Goal: Browse casually: Explore the website without a specific task or goal

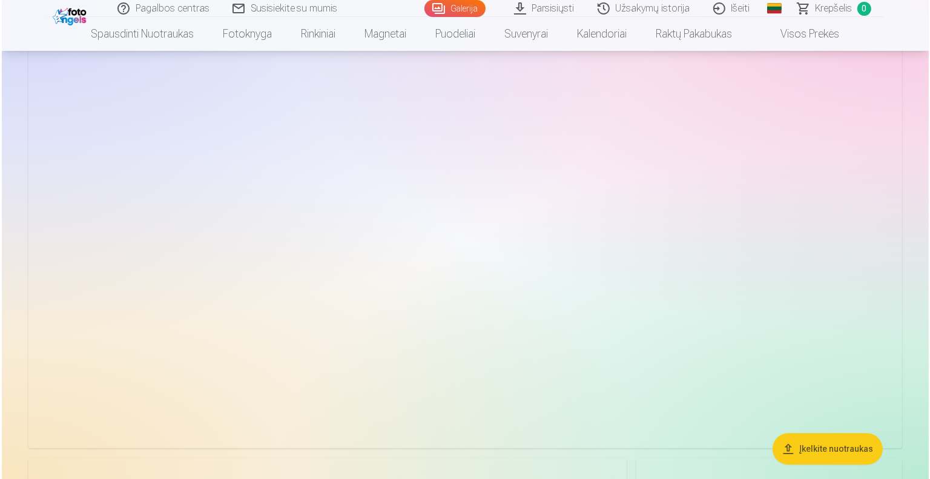
scroll to position [2604, 0]
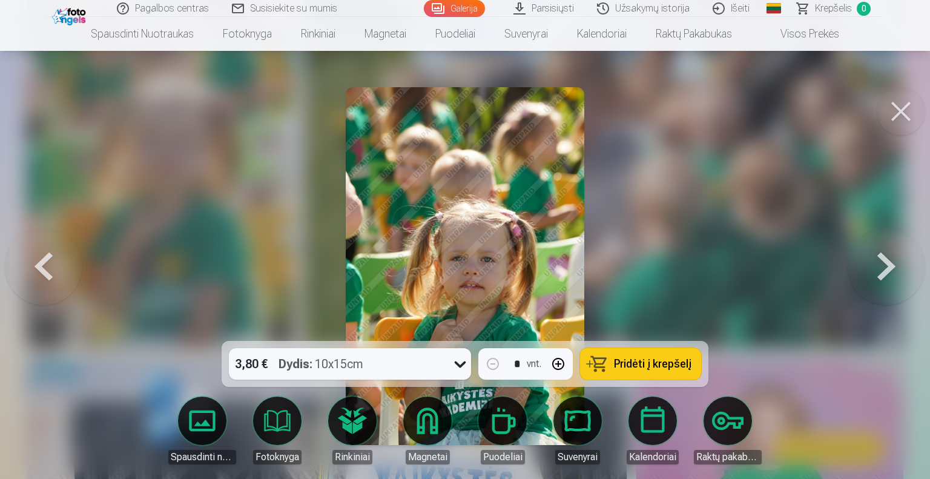
click at [878, 267] on button at bounding box center [887, 265] width 78 height 125
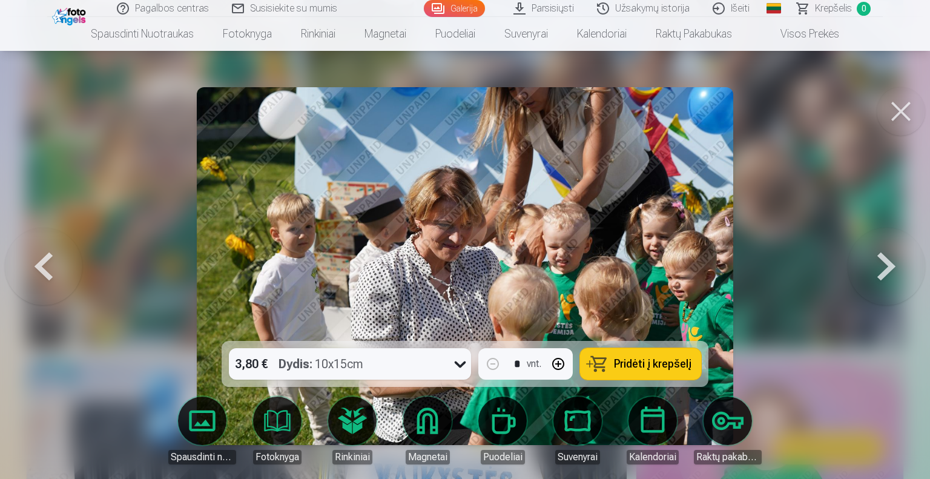
click at [51, 268] on button at bounding box center [44, 265] width 78 height 125
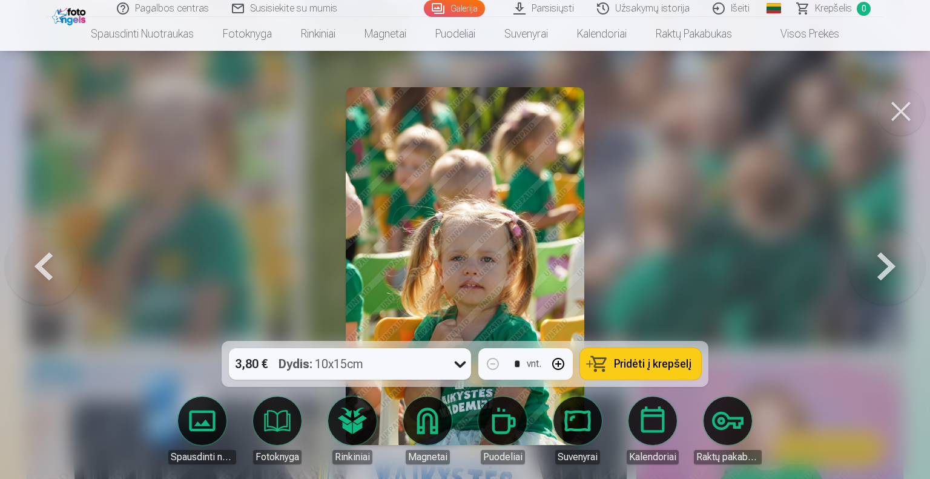
click at [896, 118] on button at bounding box center [901, 111] width 48 height 48
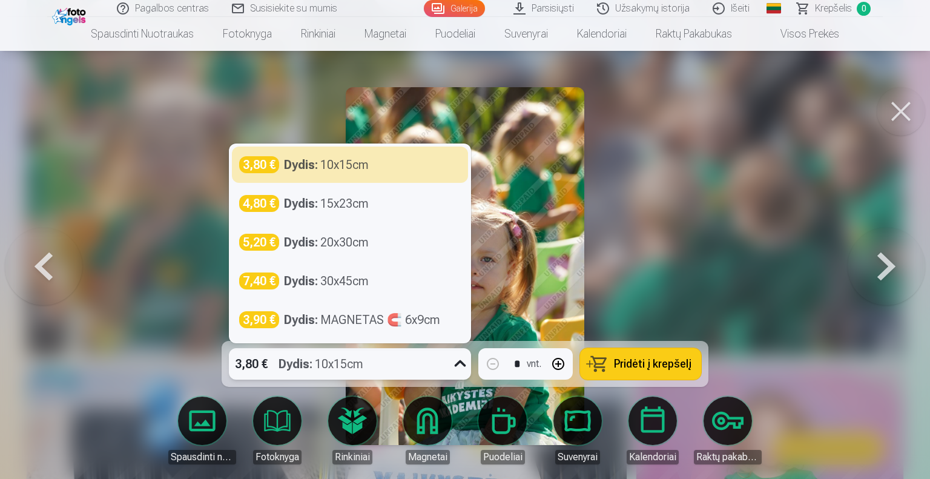
click at [360, 368] on div "Dydis : 10x15cm" at bounding box center [321, 363] width 85 height 31
click at [356, 368] on div "Dydis : 10x15cm" at bounding box center [321, 363] width 85 height 31
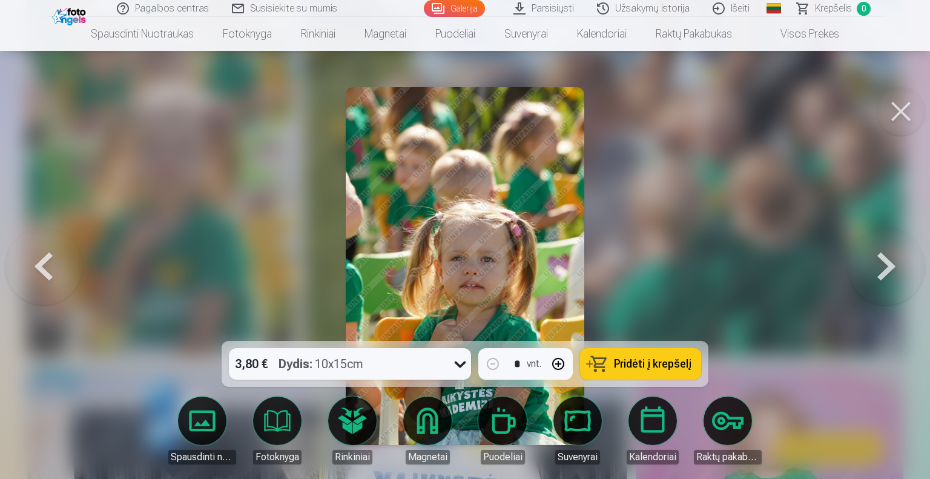
click at [879, 266] on button at bounding box center [887, 265] width 78 height 125
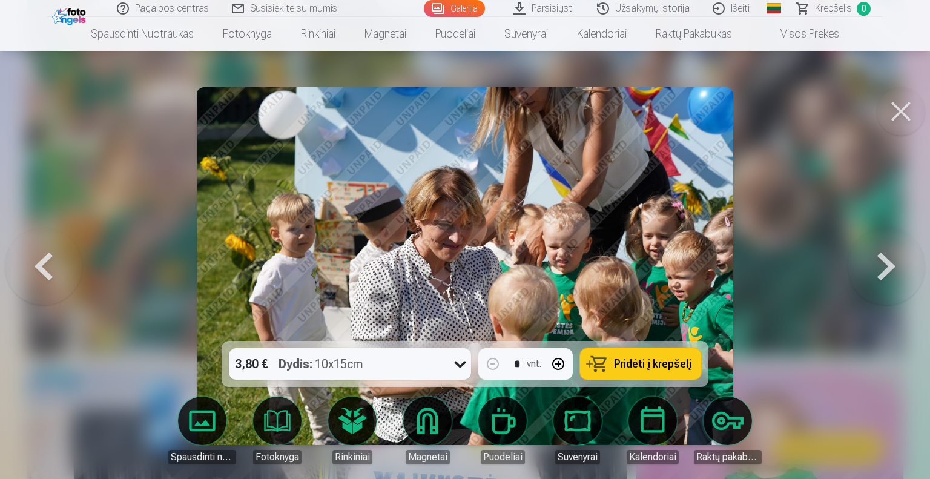
click at [879, 266] on button at bounding box center [887, 265] width 78 height 125
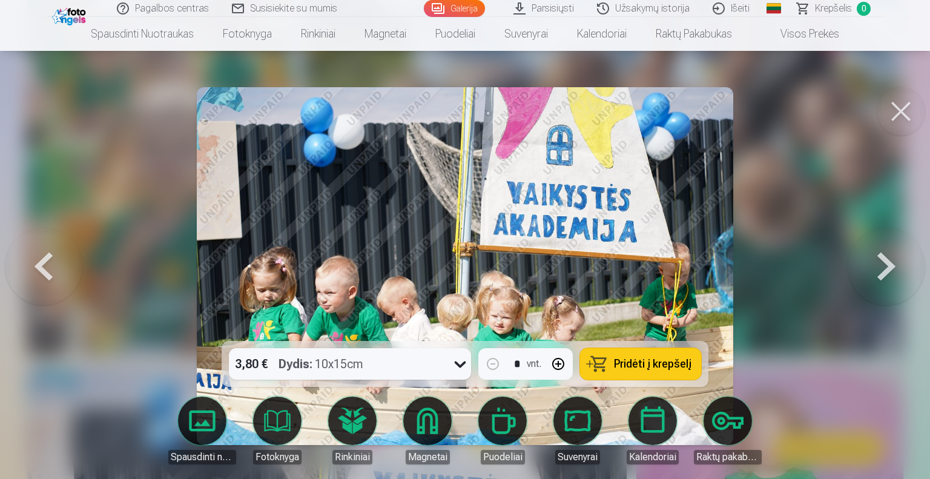
click at [879, 266] on button at bounding box center [887, 265] width 78 height 125
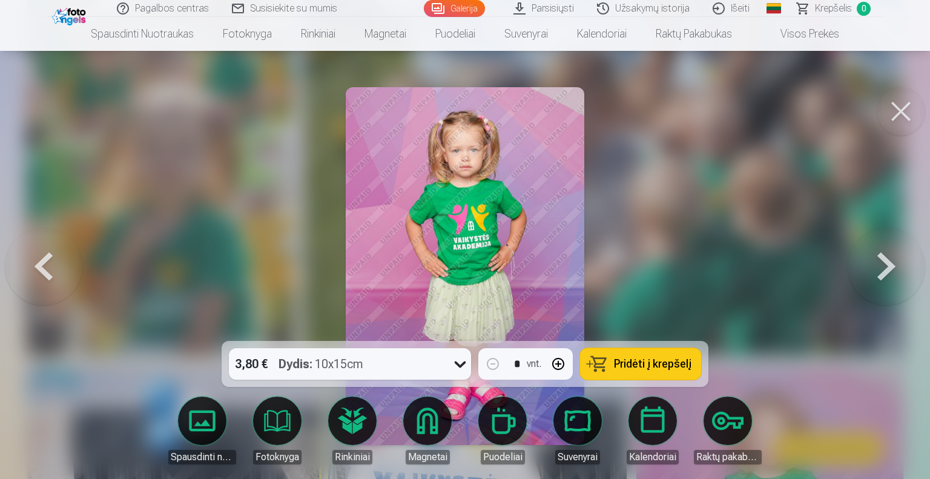
click at [879, 266] on button at bounding box center [887, 265] width 78 height 125
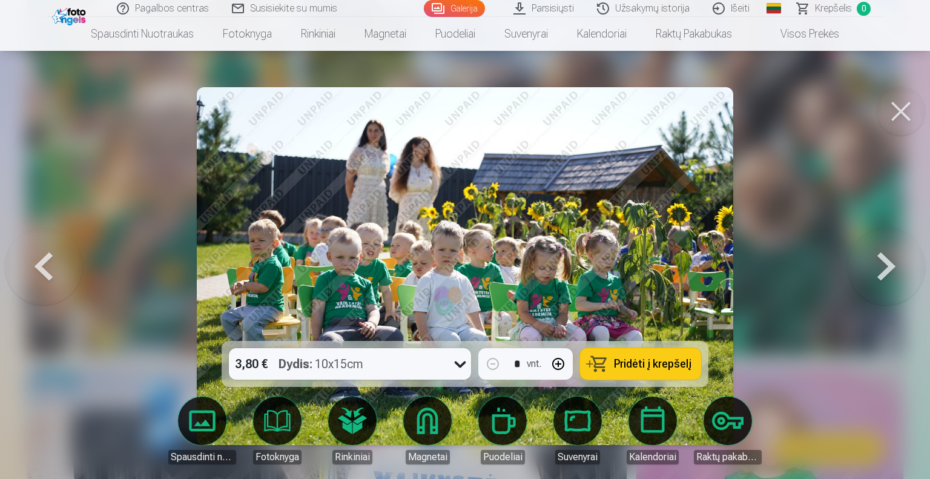
click at [879, 266] on button at bounding box center [887, 265] width 78 height 125
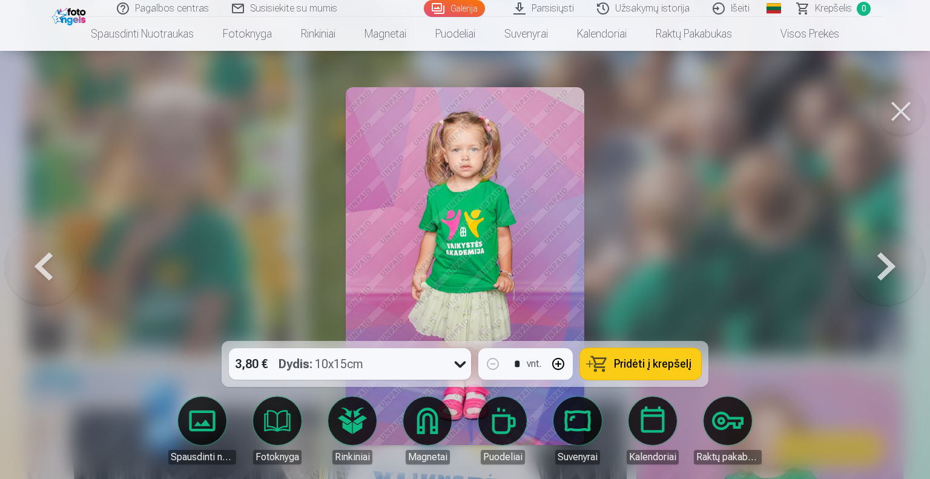
click at [879, 266] on button at bounding box center [887, 265] width 78 height 125
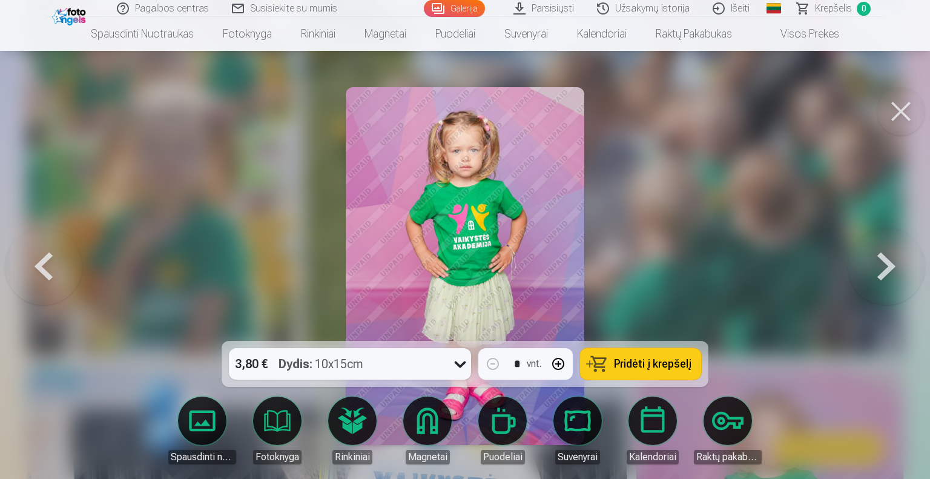
click at [879, 266] on button at bounding box center [887, 265] width 78 height 125
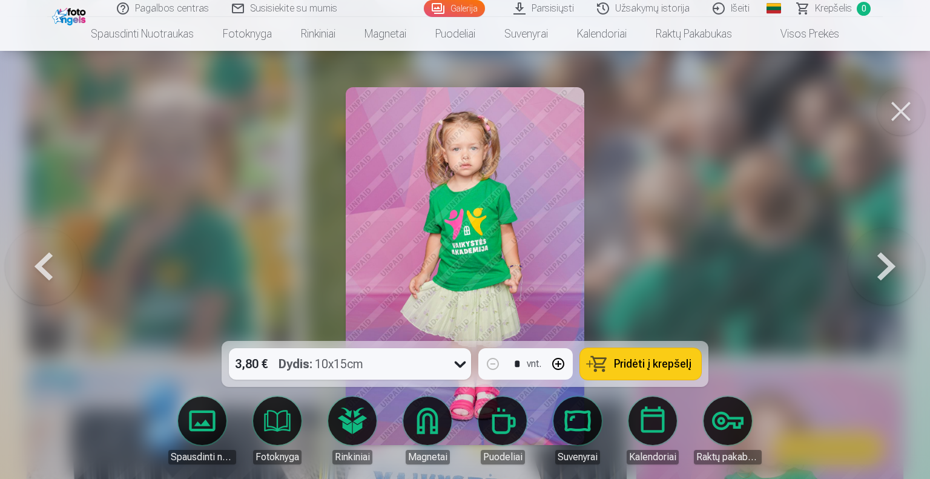
click at [32, 268] on button at bounding box center [44, 265] width 78 height 125
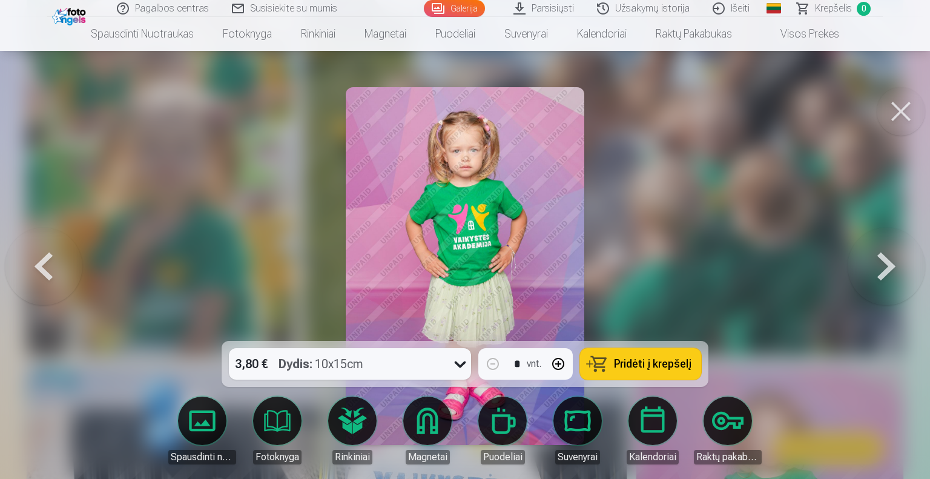
click at [884, 273] on button at bounding box center [887, 265] width 78 height 125
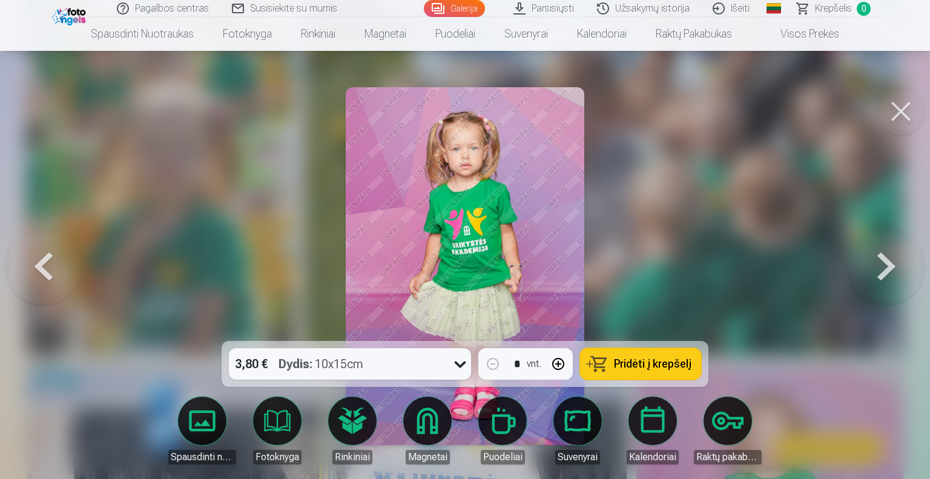
click at [884, 273] on button at bounding box center [887, 265] width 78 height 125
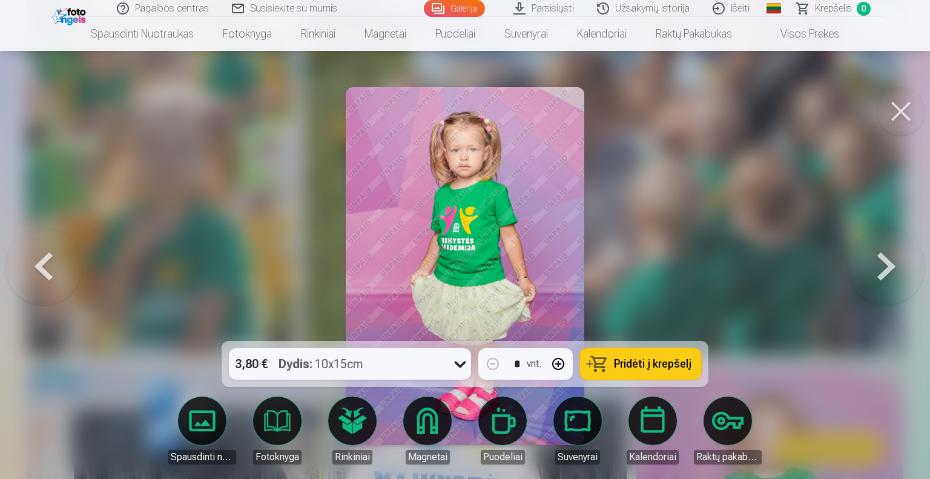
click at [884, 273] on button at bounding box center [887, 265] width 78 height 125
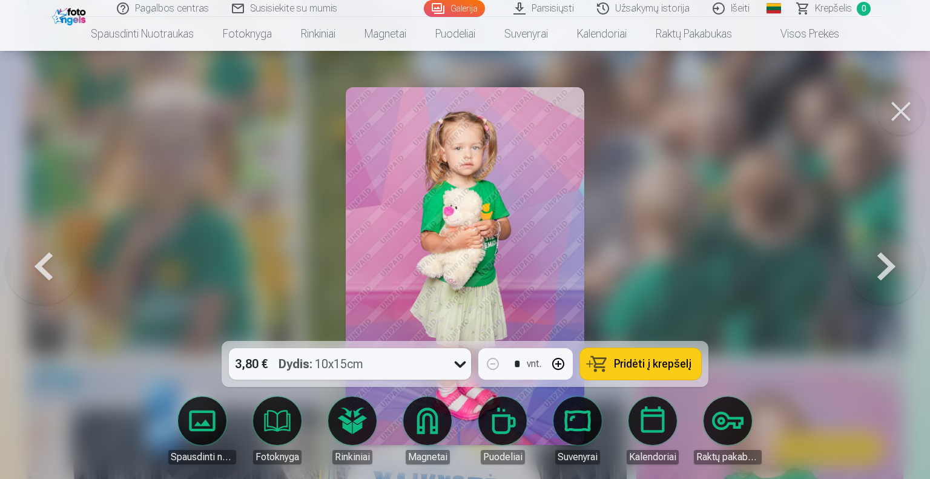
click at [884, 273] on button at bounding box center [887, 265] width 78 height 125
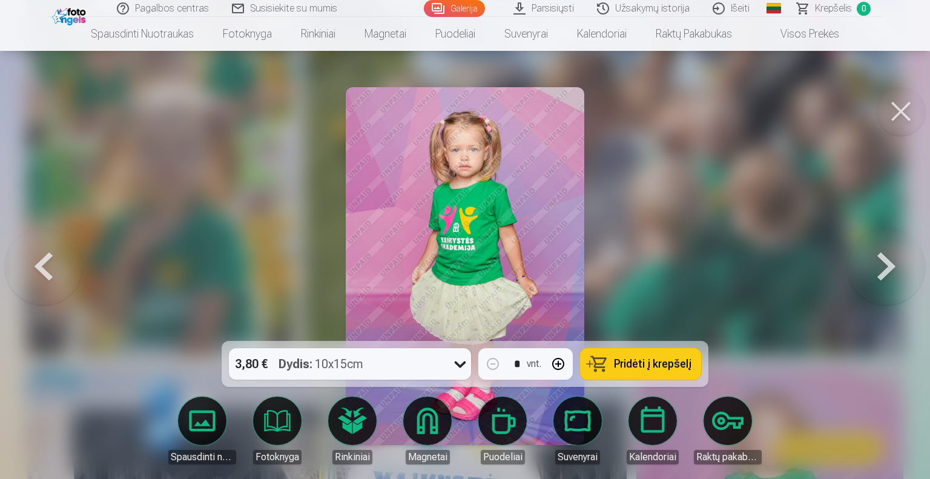
click at [884, 273] on button at bounding box center [887, 265] width 78 height 125
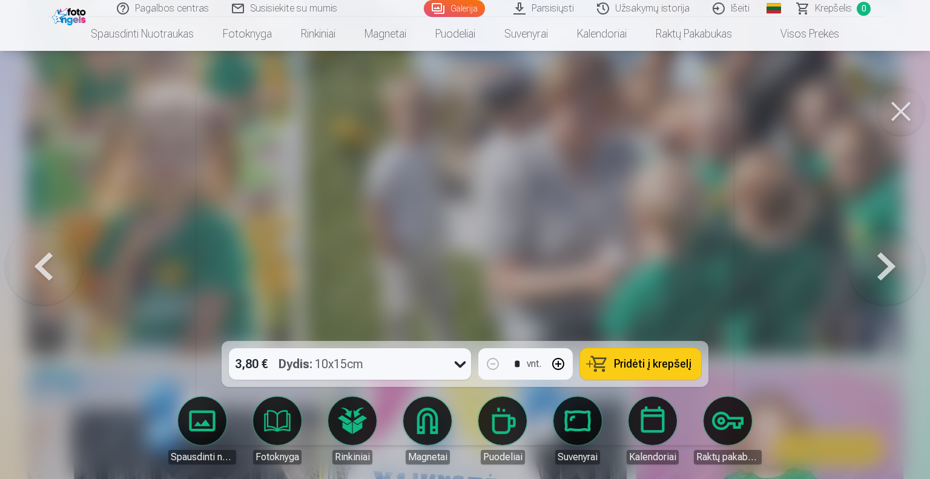
click at [884, 273] on button at bounding box center [887, 265] width 78 height 125
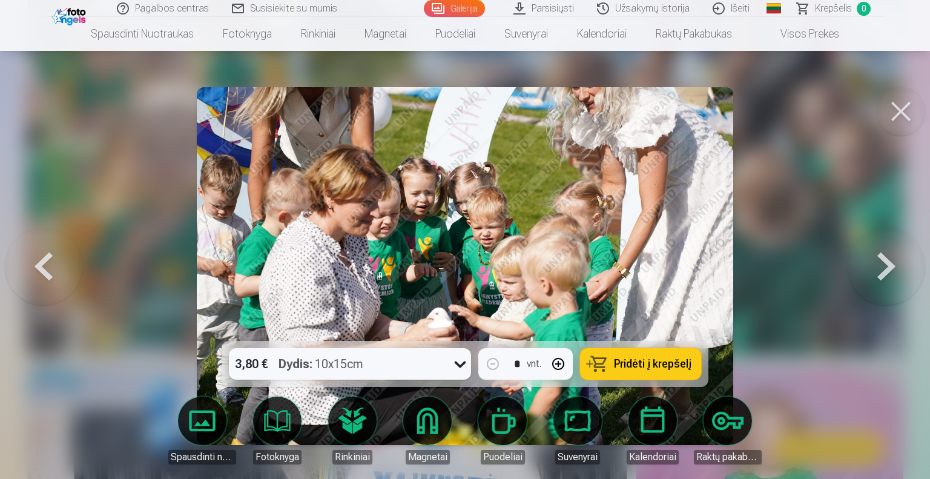
click at [884, 273] on button at bounding box center [887, 265] width 78 height 125
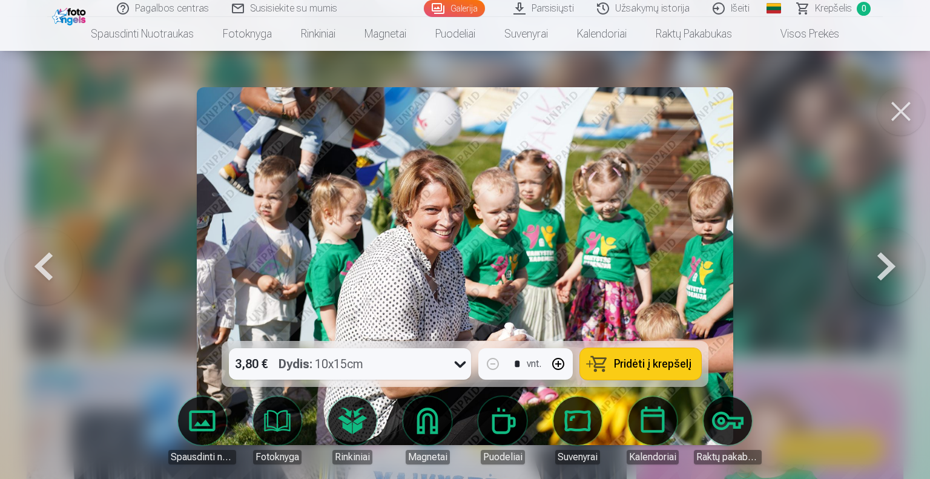
click at [884, 273] on button at bounding box center [887, 265] width 78 height 125
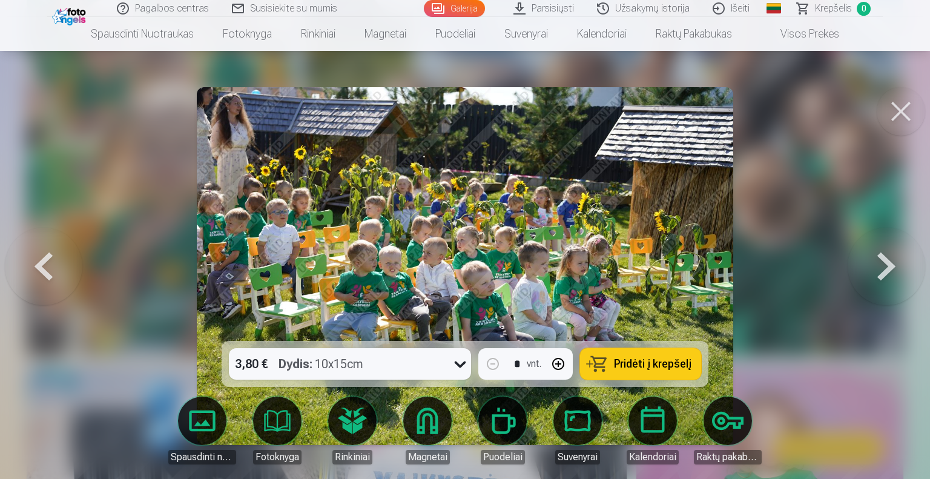
click at [884, 273] on button at bounding box center [887, 265] width 78 height 125
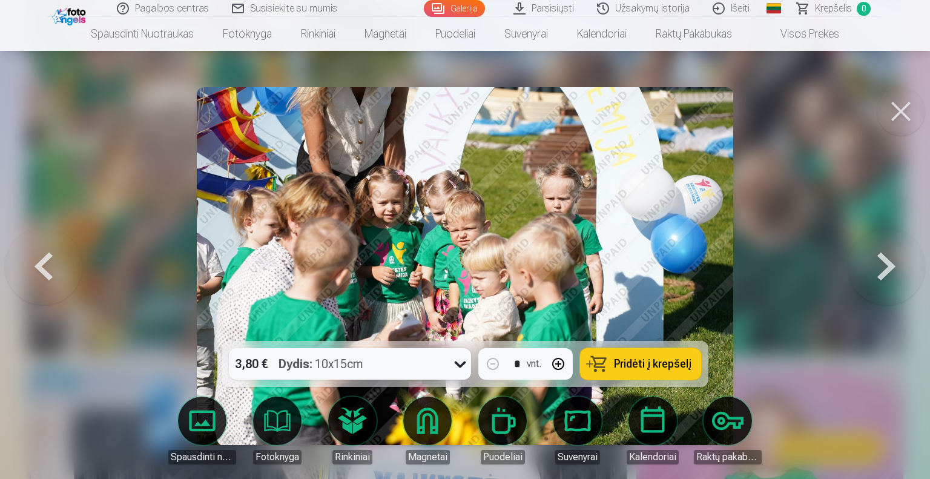
click at [884, 273] on button at bounding box center [887, 265] width 78 height 125
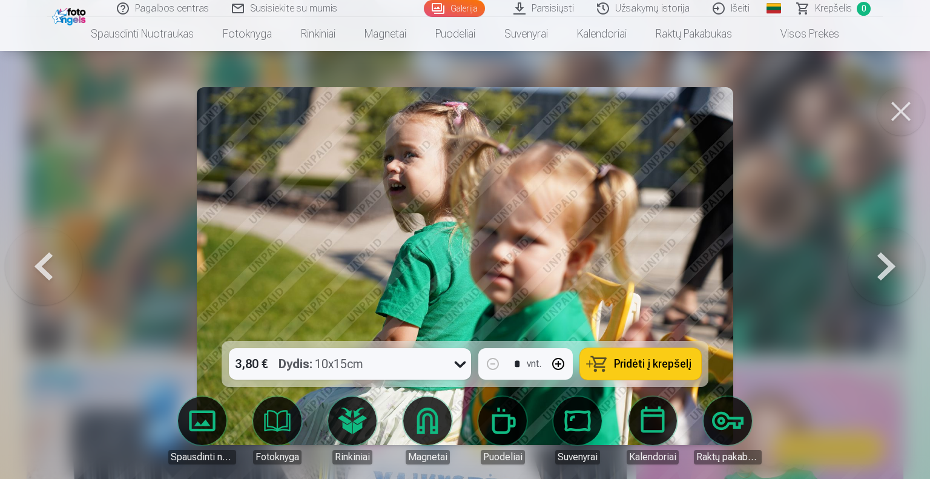
click at [884, 273] on button at bounding box center [887, 265] width 78 height 125
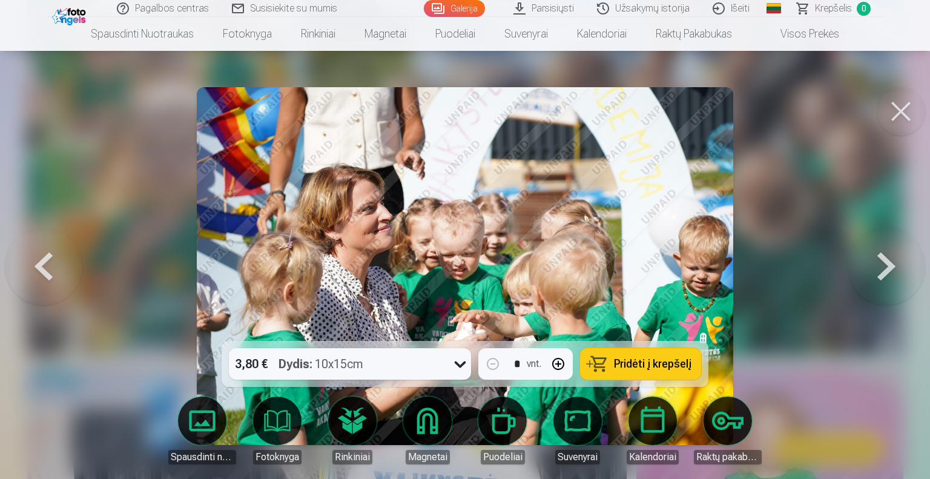
click at [884, 273] on button at bounding box center [887, 265] width 78 height 125
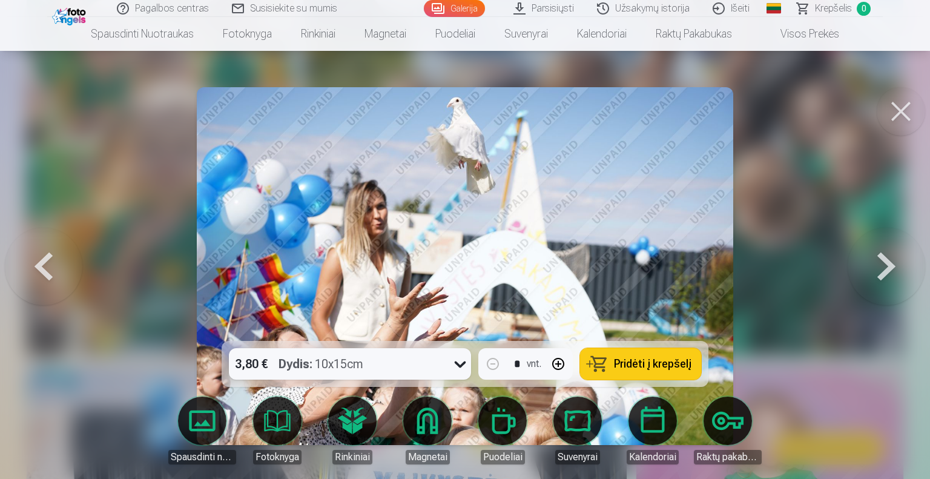
click at [884, 273] on button at bounding box center [887, 265] width 78 height 125
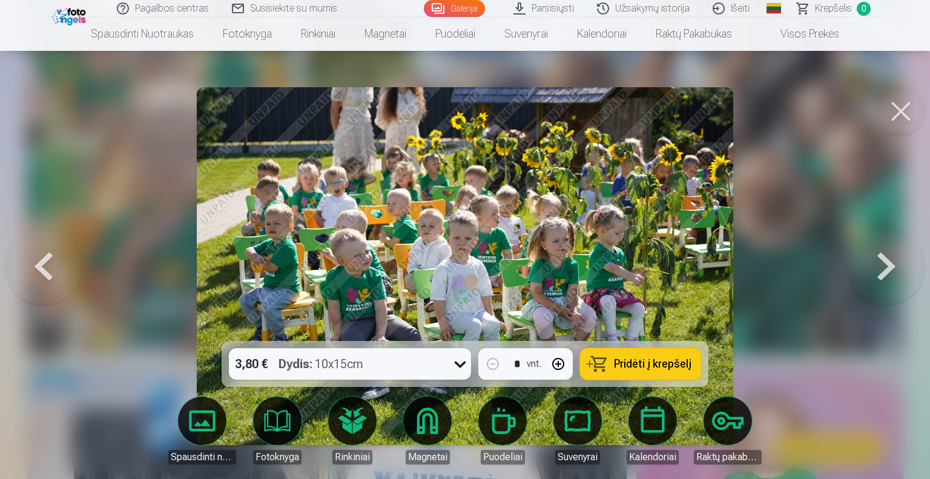
click at [884, 273] on button at bounding box center [887, 265] width 78 height 125
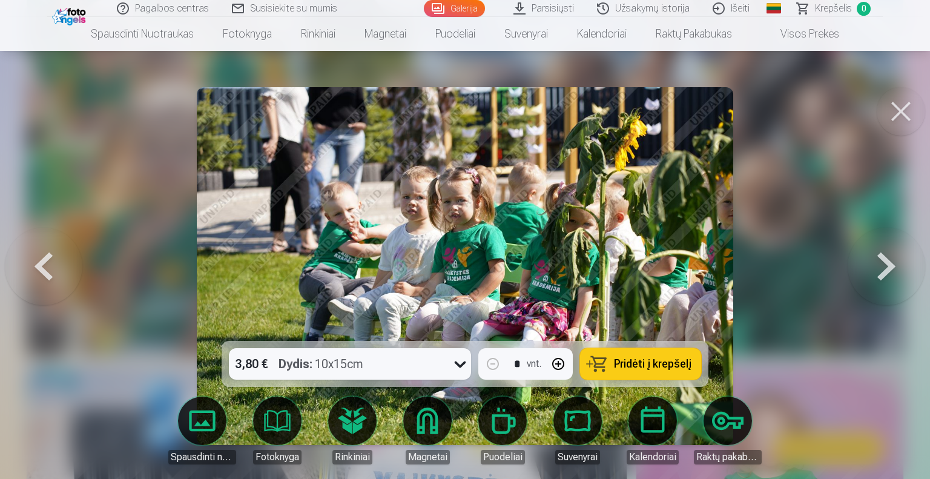
click at [884, 273] on button at bounding box center [887, 265] width 78 height 125
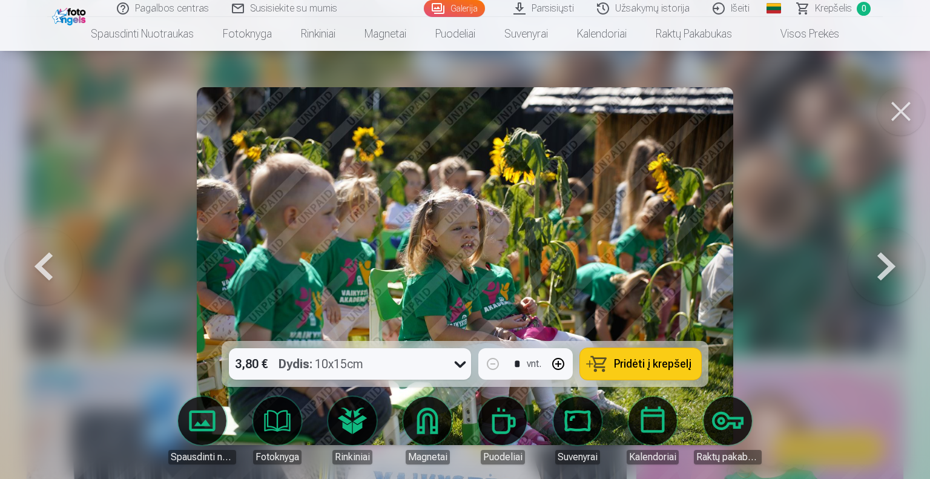
click at [884, 273] on button at bounding box center [887, 265] width 78 height 125
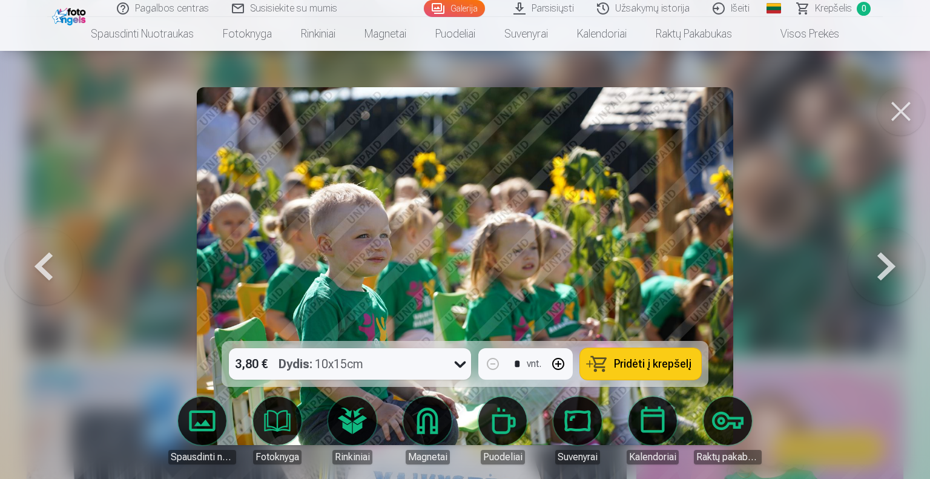
click at [884, 273] on button at bounding box center [887, 265] width 78 height 125
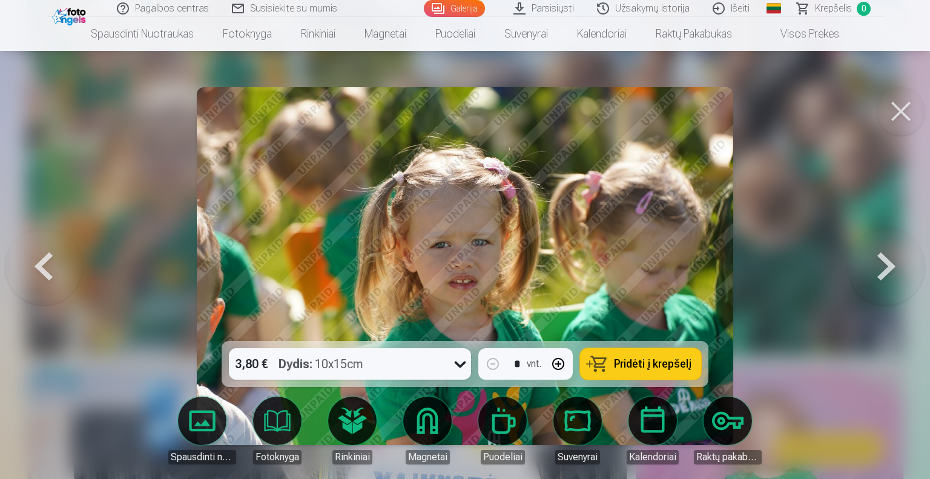
click at [884, 273] on button at bounding box center [887, 265] width 78 height 125
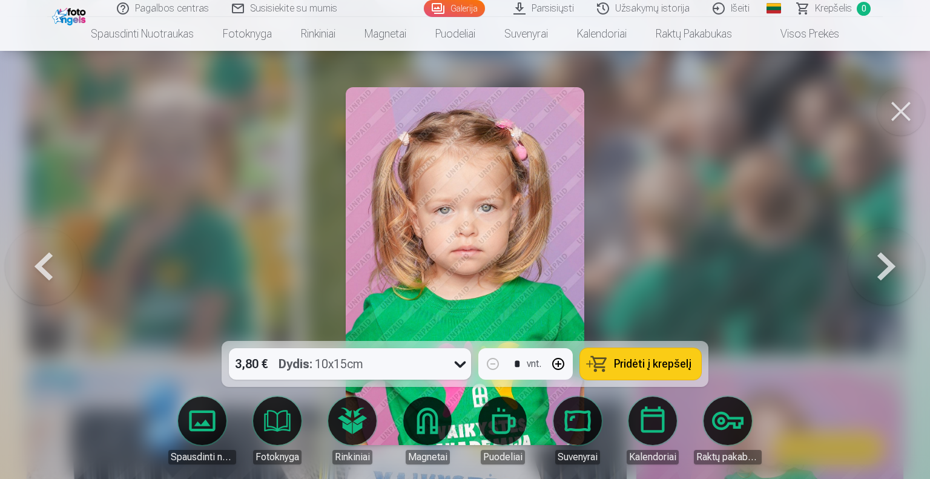
click at [36, 274] on button at bounding box center [44, 265] width 78 height 125
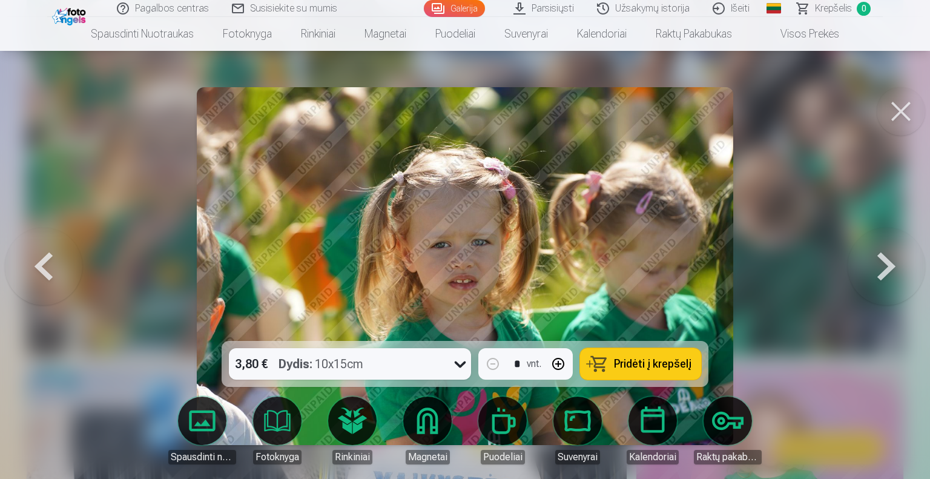
click at [880, 270] on button at bounding box center [887, 265] width 78 height 125
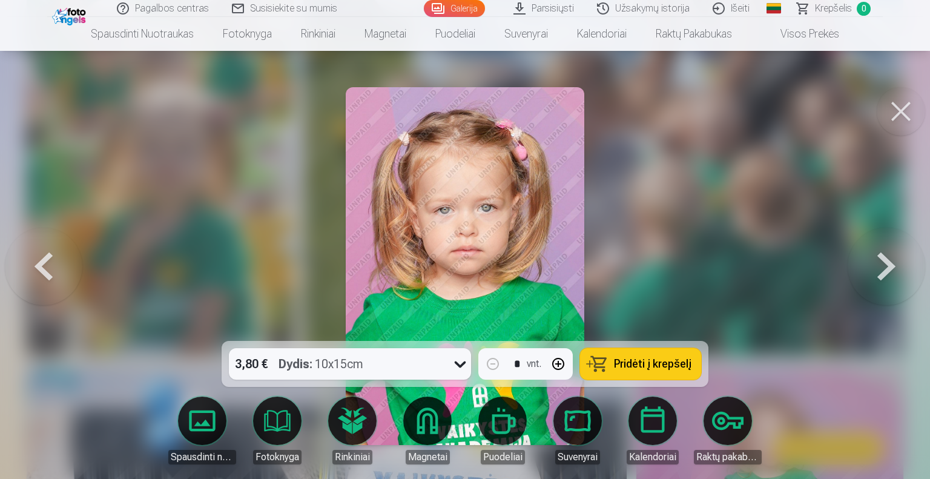
click at [880, 270] on button at bounding box center [887, 265] width 78 height 125
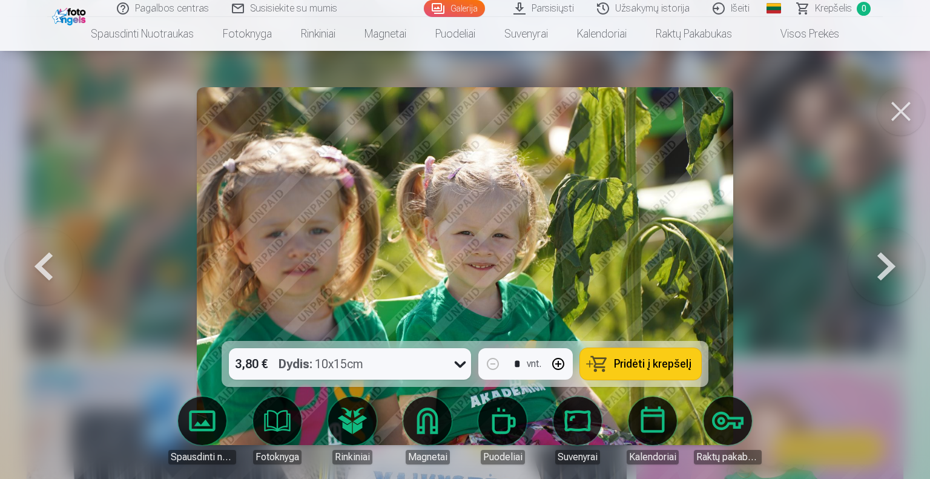
click at [880, 270] on button at bounding box center [887, 265] width 78 height 125
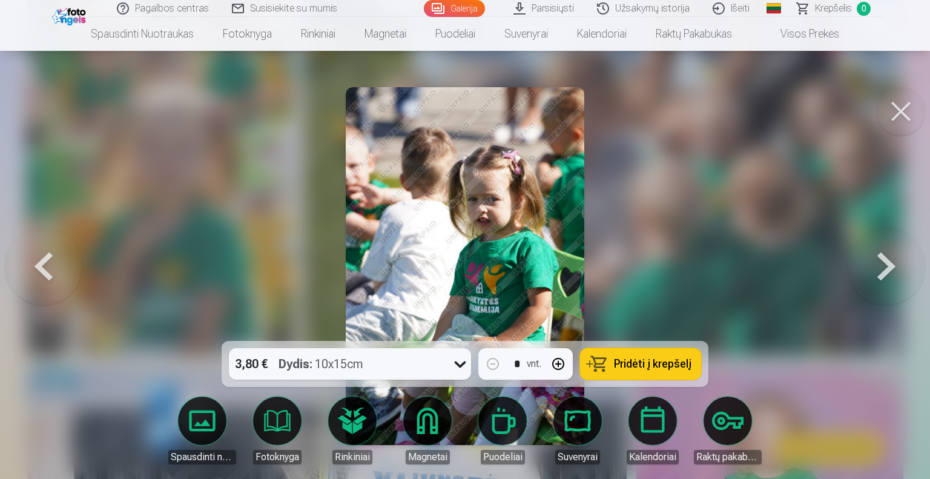
click at [880, 270] on button at bounding box center [887, 265] width 78 height 125
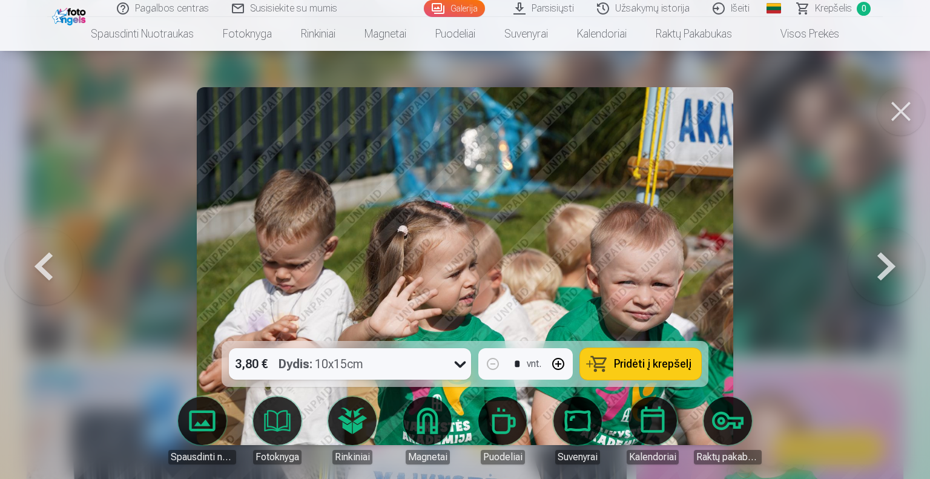
click at [880, 270] on button at bounding box center [887, 265] width 78 height 125
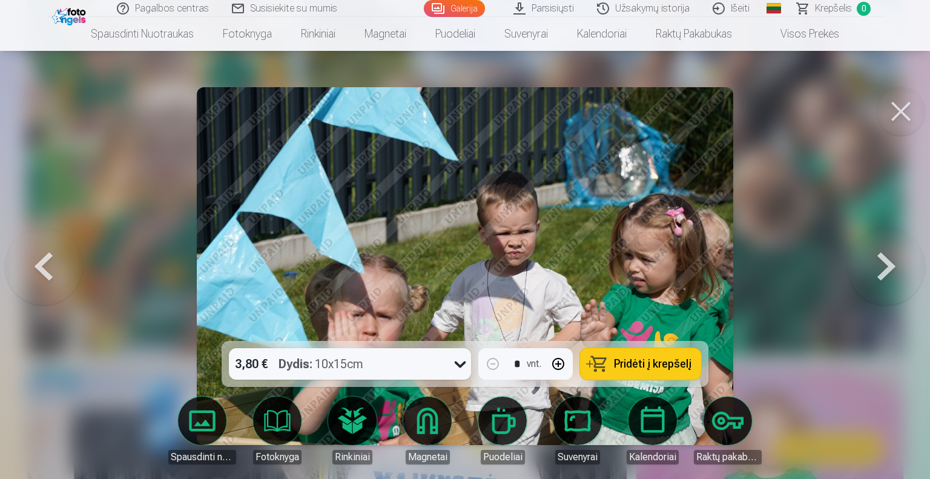
click at [880, 270] on button at bounding box center [887, 265] width 78 height 125
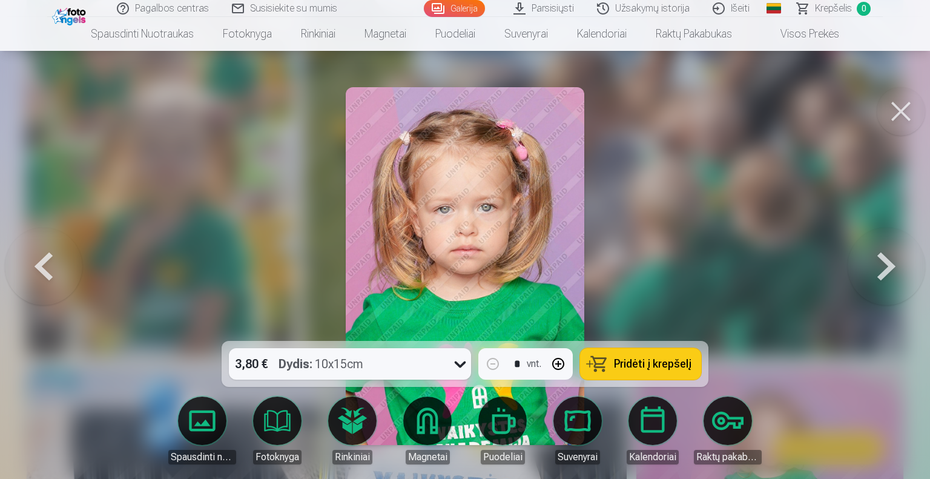
click at [880, 270] on button at bounding box center [887, 265] width 78 height 125
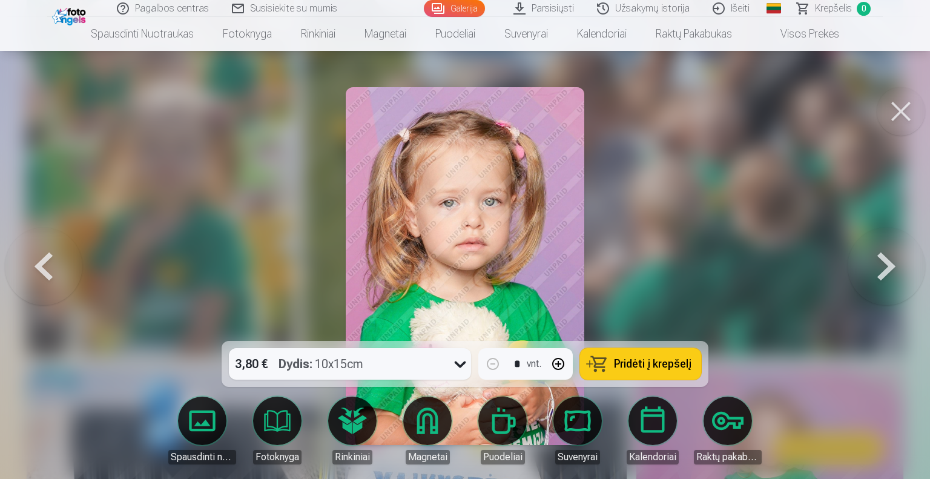
click at [880, 270] on button at bounding box center [887, 265] width 78 height 125
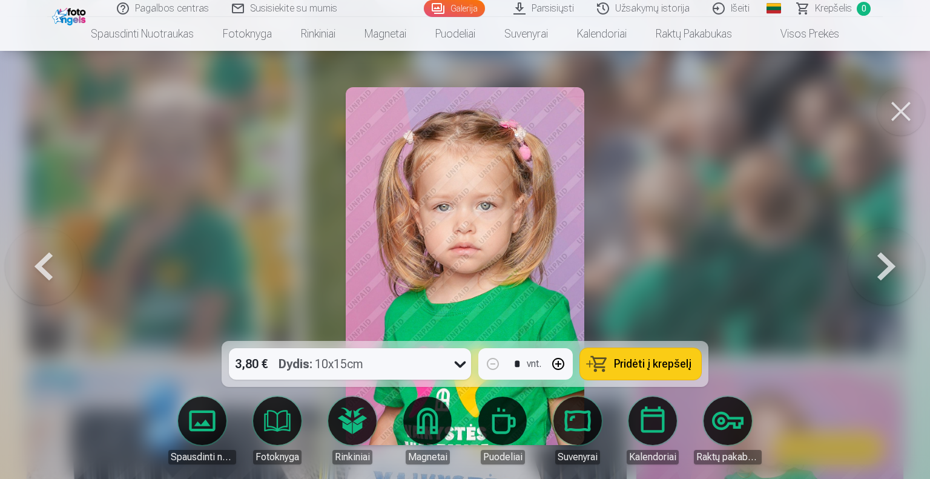
click at [42, 266] on button at bounding box center [44, 265] width 78 height 125
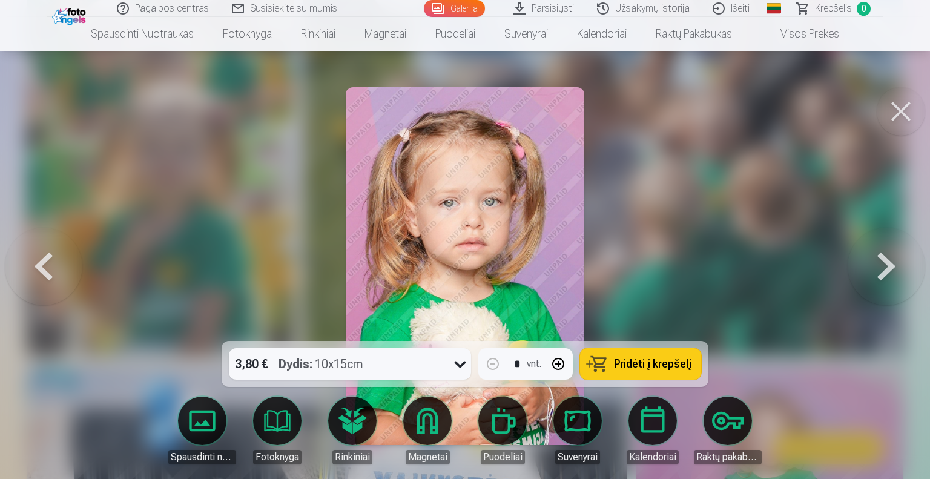
click at [41, 266] on button at bounding box center [44, 265] width 78 height 125
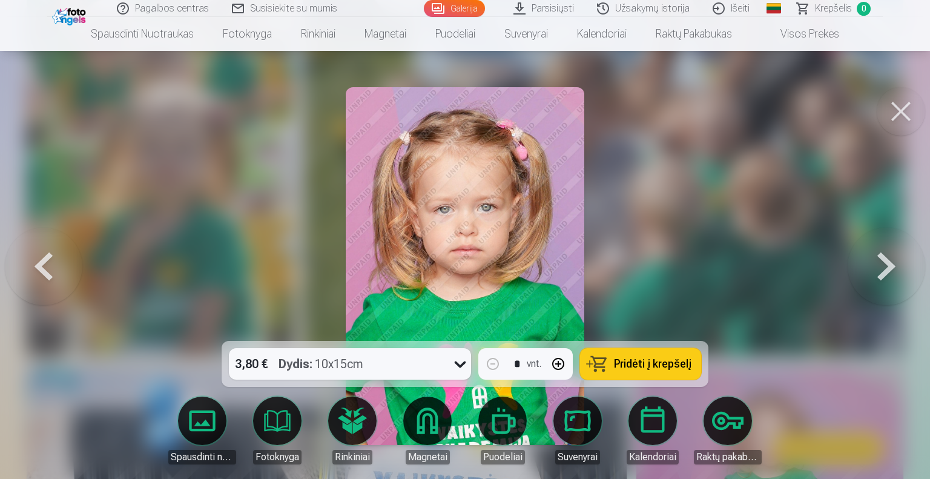
click at [872, 280] on button at bounding box center [887, 265] width 78 height 125
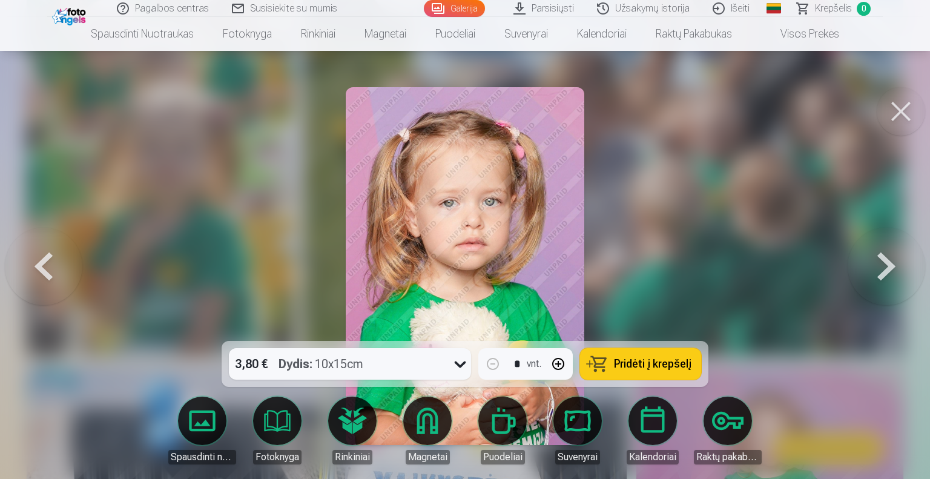
click at [872, 280] on button at bounding box center [887, 265] width 78 height 125
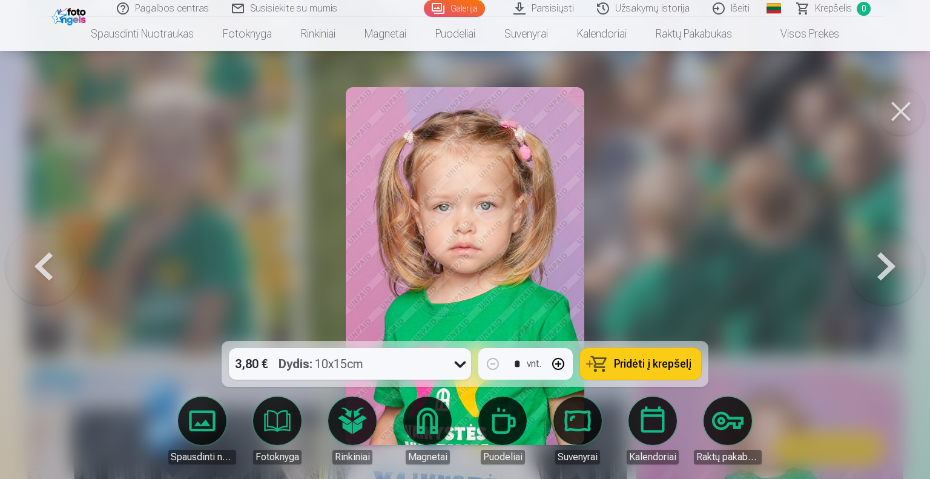
click at [872, 280] on button at bounding box center [887, 265] width 78 height 125
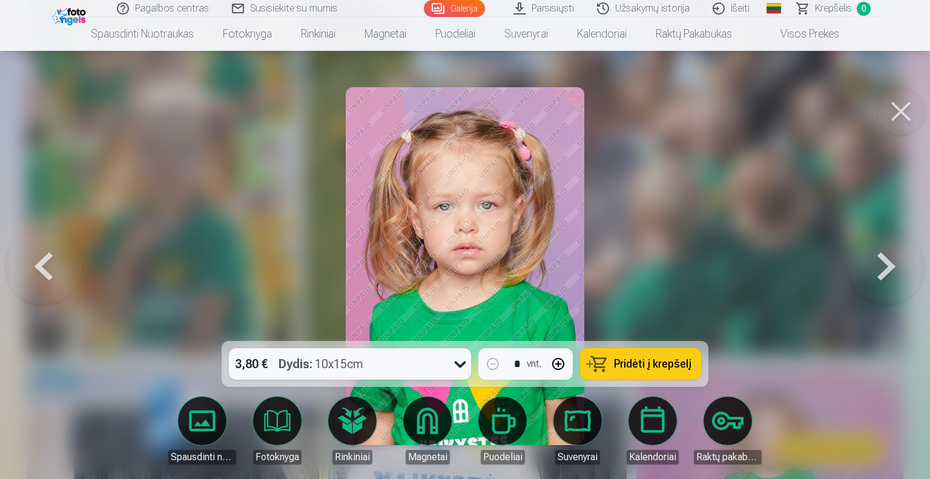
click at [872, 280] on button at bounding box center [887, 265] width 78 height 125
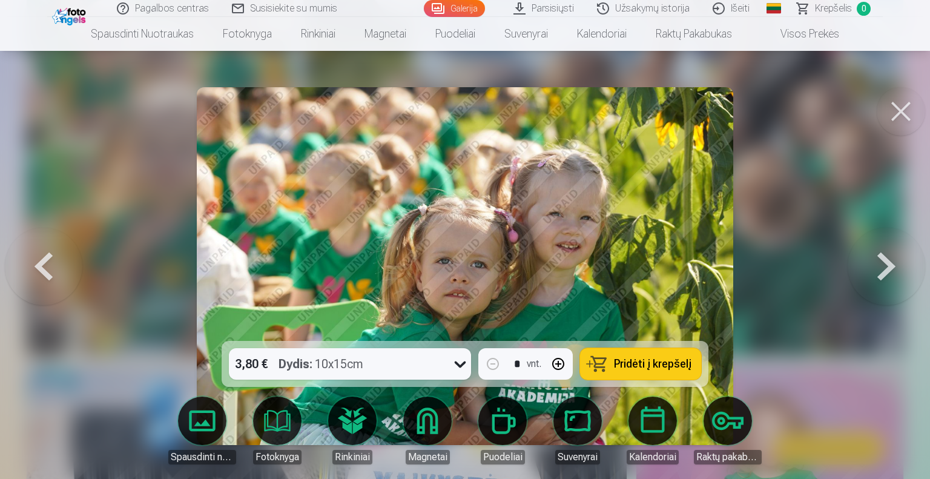
click at [872, 280] on button at bounding box center [887, 265] width 78 height 125
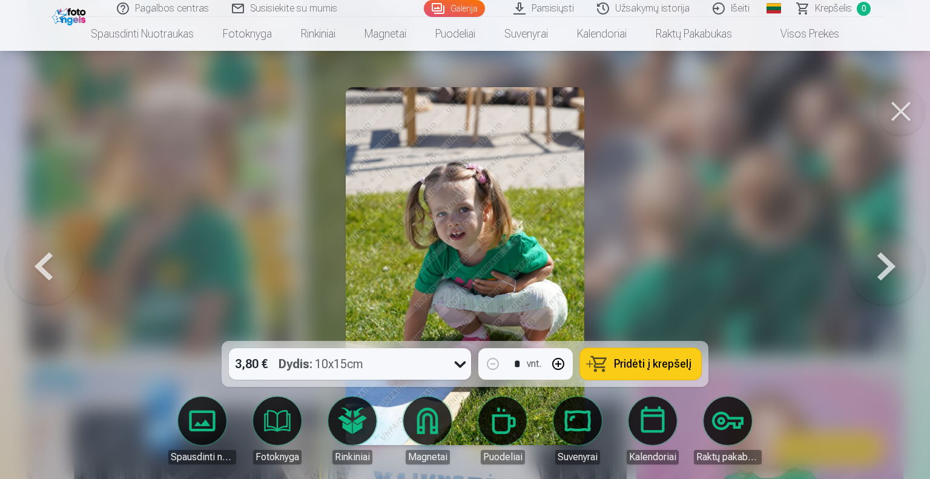
click at [872, 280] on button at bounding box center [887, 265] width 78 height 125
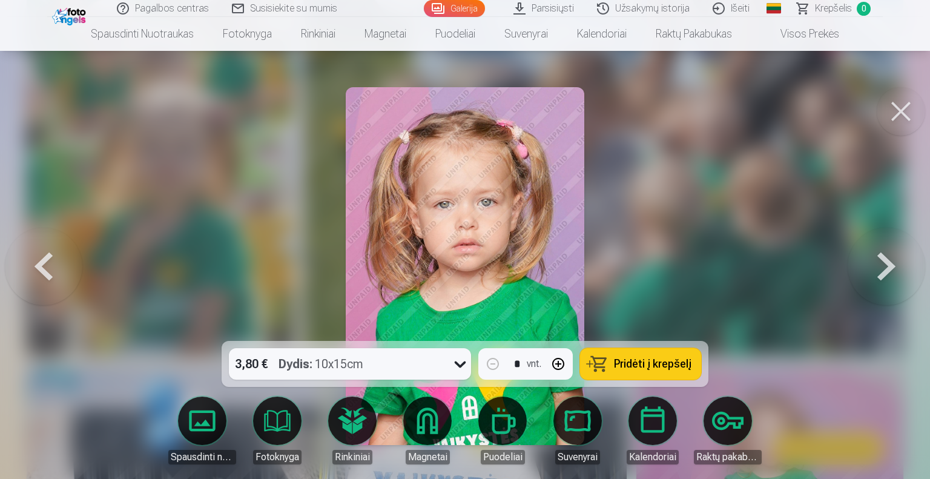
click at [872, 280] on button at bounding box center [887, 265] width 78 height 125
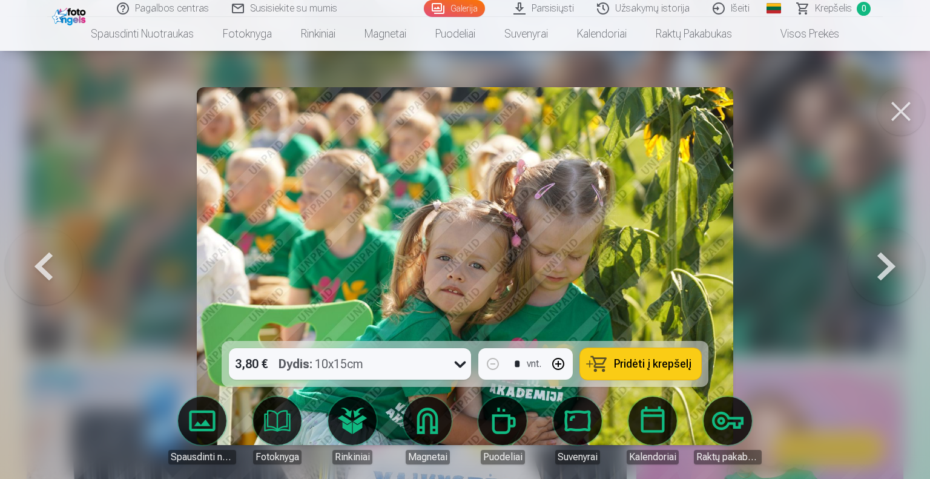
click at [872, 280] on button at bounding box center [887, 265] width 78 height 125
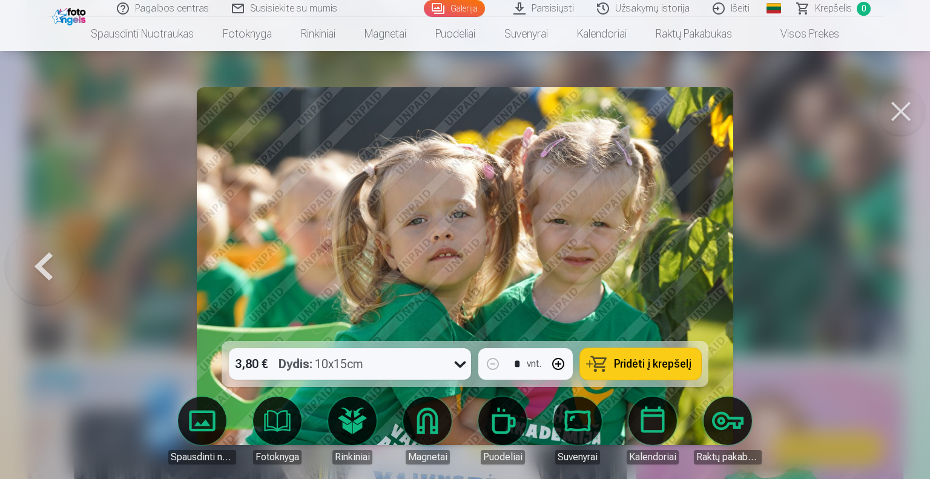
click at [51, 273] on button at bounding box center [44, 265] width 78 height 125
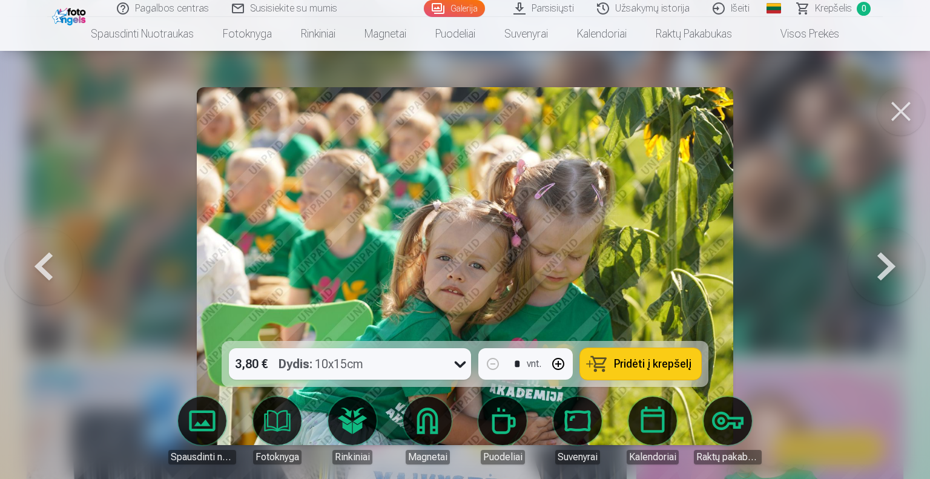
click at [889, 273] on button at bounding box center [887, 265] width 78 height 125
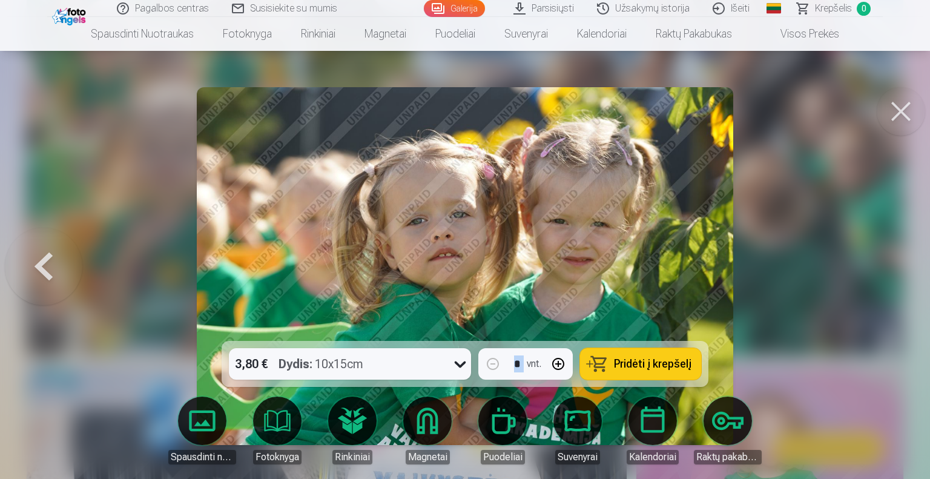
click at [889, 273] on div at bounding box center [465, 239] width 930 height 479
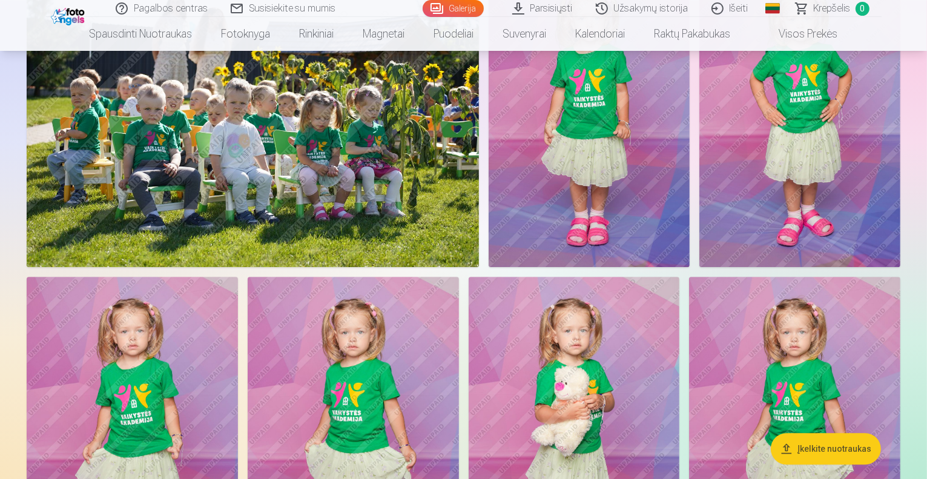
scroll to position [1280, 0]
